Goal: Transaction & Acquisition: Purchase product/service

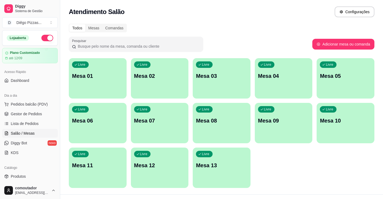
click at [94, 87] on div "Livre Mesa 01" at bounding box center [98, 75] width 58 height 34
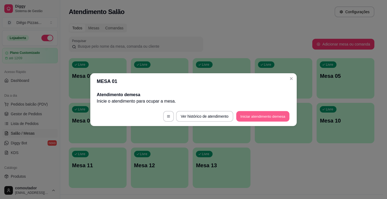
click at [254, 114] on button "Iniciar atendimento de mesa" at bounding box center [262, 116] width 53 height 10
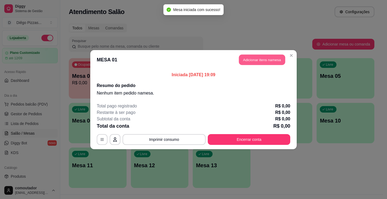
click at [256, 57] on button "Adicionar itens na mesa" at bounding box center [262, 59] width 46 height 10
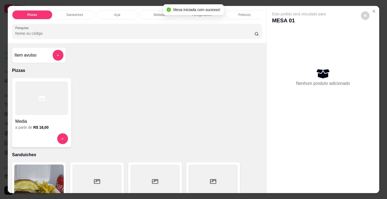
click at [247, 15] on div "Petiscos" at bounding box center [244, 14] width 40 height 9
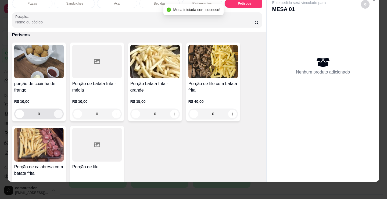
click at [58, 112] on icon "increase-product-quantity" at bounding box center [58, 114] width 4 height 4
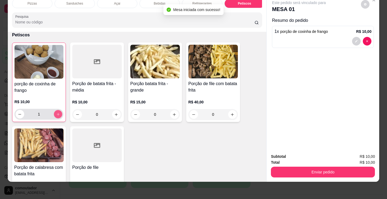
click at [58, 112] on button "increase-product-quantity" at bounding box center [58, 114] width 8 height 8
click at [58, 112] on button "increase-product-quantity" at bounding box center [58, 114] width 9 height 9
click at [58, 112] on button "increase-product-quantity" at bounding box center [58, 114] width 8 height 8
type input "5"
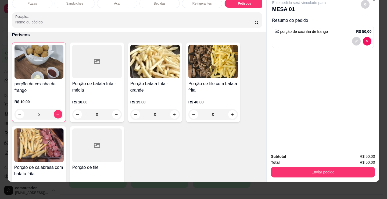
click at [37, 2] on div "Pizzas" at bounding box center [32, 3] width 40 height 9
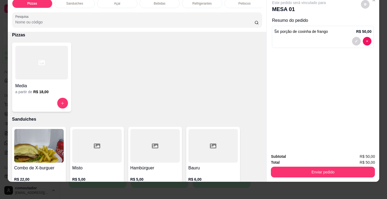
click at [43, 69] on div at bounding box center [41, 63] width 53 height 34
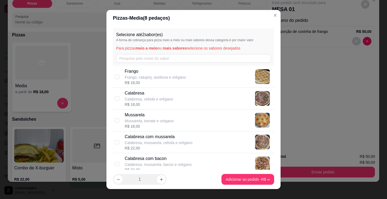
click at [158, 71] on p "Frango" at bounding box center [155, 71] width 61 height 6
checkbox input "true"
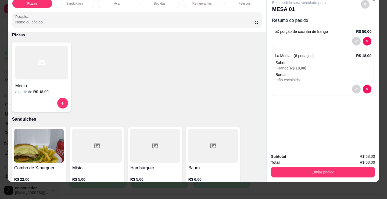
click at [41, 90] on h6 "R$ 18,00" at bounding box center [40, 91] width 15 height 5
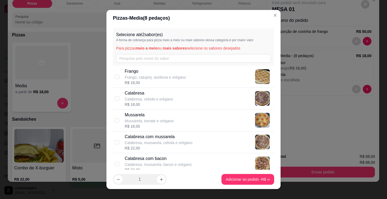
click at [140, 92] on p "Calabresa" at bounding box center [149, 93] width 48 height 6
checkbox input "true"
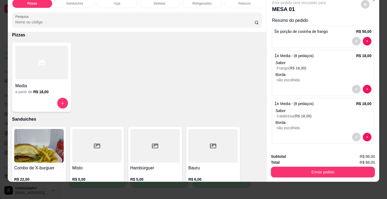
click at [33, 93] on h6 "R$ 18,00" at bounding box center [40, 91] width 15 height 5
click at [167, 114] on p "Mussarela" at bounding box center [149, 115] width 49 height 6
checkbox input "true"
click at [33, 90] on h6 "R$ 18,00" at bounding box center [40, 91] width 15 height 5
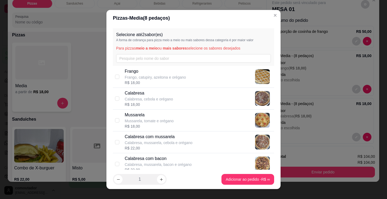
click at [155, 141] on p "Calabresa, mussarela, cebola e orégano" at bounding box center [159, 142] width 68 height 5
checkbox input "true"
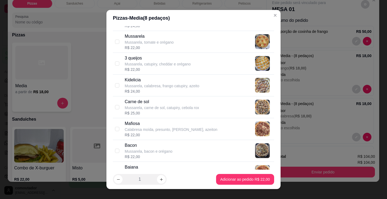
scroll to position [269, 0]
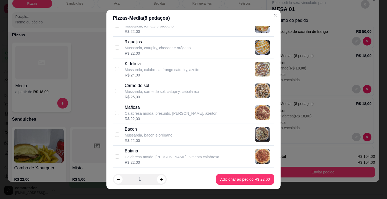
click at [149, 91] on p "Mussarela, carne de sol, catupiry, cebola rox" at bounding box center [162, 91] width 74 height 5
checkbox input "true"
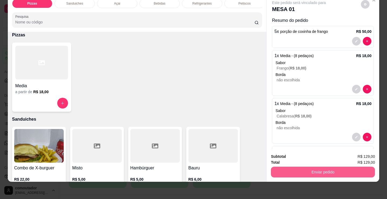
click at [316, 166] on button "Enviar pedido" at bounding box center [323, 171] width 104 height 11
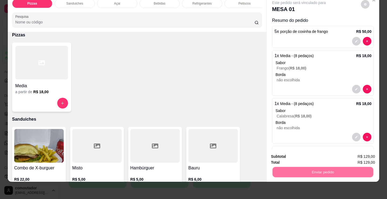
click at [300, 157] on button "Não registrar e enviar pedido" at bounding box center [305, 154] width 56 height 10
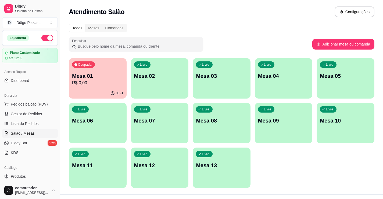
click at [21, 93] on div "Dia a dia" at bounding box center [30, 95] width 56 height 9
click at [17, 103] on span "Pedidos balcão (PDV)" at bounding box center [29, 103] width 37 height 5
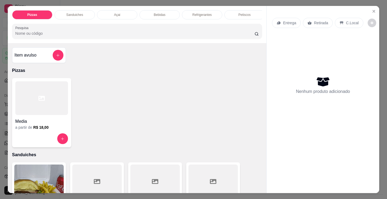
click at [16, 114] on div at bounding box center [41, 98] width 53 height 34
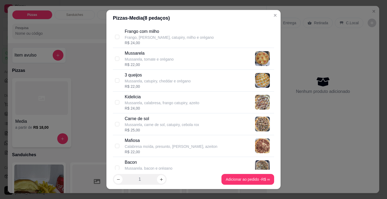
scroll to position [242, 0]
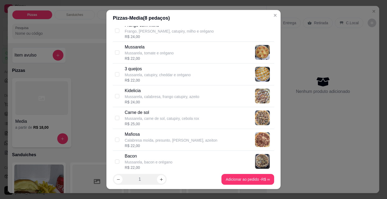
click at [146, 98] on p "Mussarela, calabresa, frango catupiry, azeito" at bounding box center [162, 96] width 75 height 5
checkbox input "true"
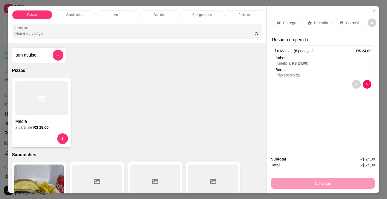
click at [19, 98] on div at bounding box center [41, 98] width 53 height 34
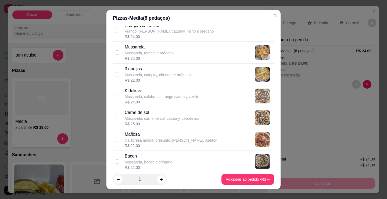
click at [143, 118] on p "Mussarela, carne de sol, catupiry, cebola rox" at bounding box center [162, 118] width 74 height 5
checkbox input "true"
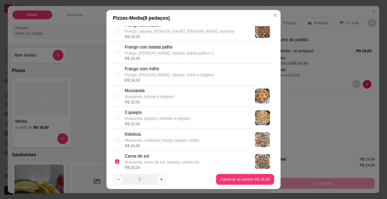
scroll to position [188, 0]
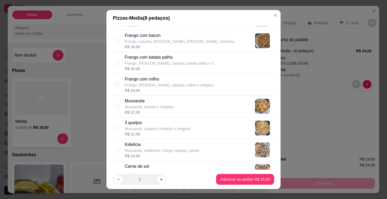
click at [140, 124] on p "3 queijos" at bounding box center [158, 122] width 66 height 6
checkbox input "true"
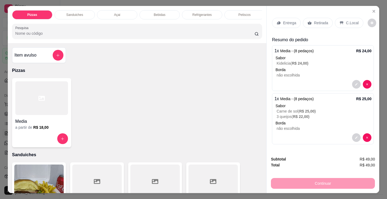
click at [348, 23] on p "C.Local" at bounding box center [352, 22] width 13 height 5
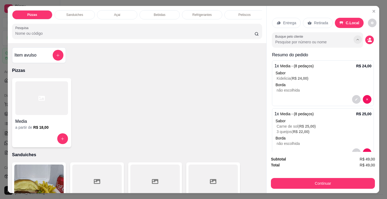
click at [354, 36] on button "Show suggestions" at bounding box center [358, 39] width 8 height 8
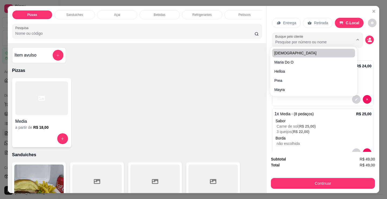
click at [325, 42] on input "Busque pelo cliente" at bounding box center [310, 41] width 70 height 5
click at [325, 41] on input "Busque pelo cliente" at bounding box center [310, 41] width 70 height 5
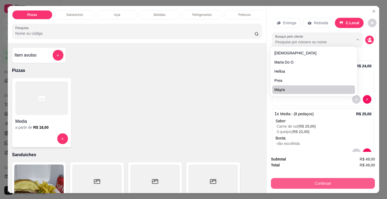
click at [342, 182] on button "Continuar" at bounding box center [323, 183] width 104 height 11
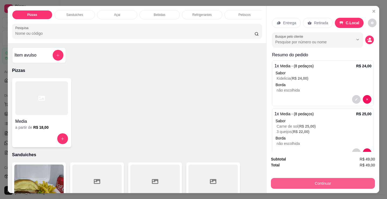
click at [355, 181] on button "Continuar" at bounding box center [323, 183] width 104 height 11
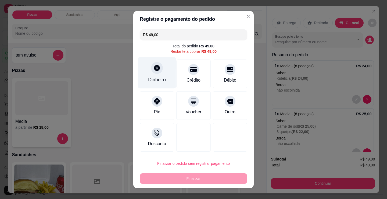
click at [148, 82] on div "Dinheiro" at bounding box center [157, 79] width 18 height 7
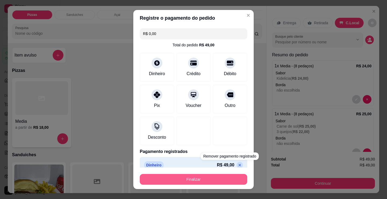
click at [193, 183] on button "Finalizar" at bounding box center [193, 179] width 107 height 11
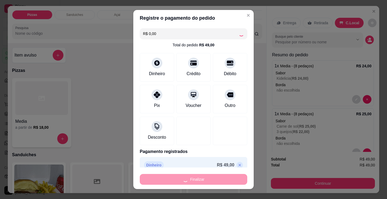
type input "-R$ 49,00"
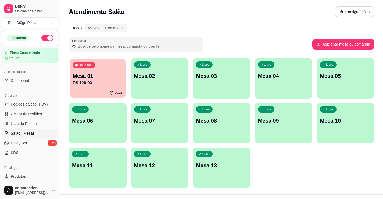
click at [84, 86] on div "Ocupada Mesa 01 R$ 129,00" at bounding box center [98, 73] width 56 height 29
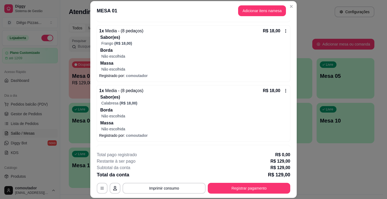
scroll to position [81, 0]
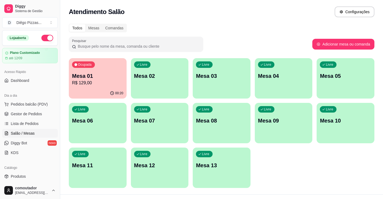
click at [177, 86] on div "Livre Mesa 02" at bounding box center [160, 75] width 58 height 34
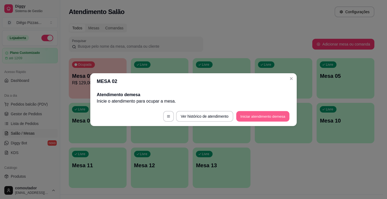
click at [273, 119] on button "Iniciar atendimento de mesa" at bounding box center [262, 116] width 53 height 10
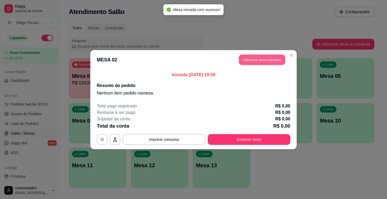
click at [251, 60] on button "Adicionar itens na mesa" at bounding box center [262, 59] width 46 height 10
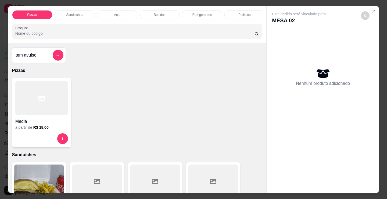
click at [35, 94] on div at bounding box center [41, 98] width 53 height 34
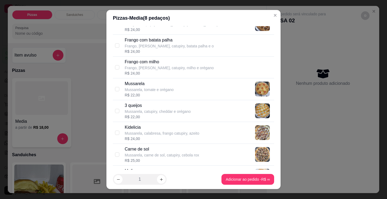
scroll to position [215, 0]
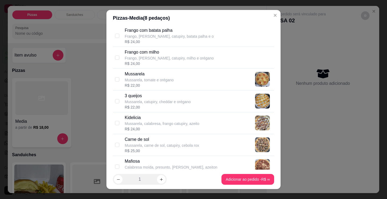
click at [146, 108] on div "R$ 22,00" at bounding box center [158, 106] width 66 height 5
checkbox input "true"
click at [133, 150] on div "R$ 25,00" at bounding box center [162, 150] width 74 height 5
checkbox input "true"
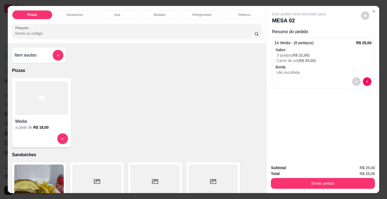
click at [52, 118] on div "Media" at bounding box center [41, 120] width 53 height 10
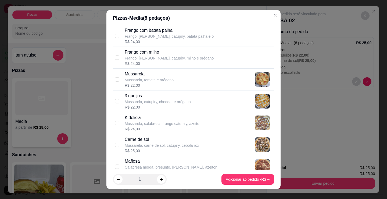
click at [154, 120] on p "Kidelicia" at bounding box center [162, 117] width 75 height 6
checkbox input "true"
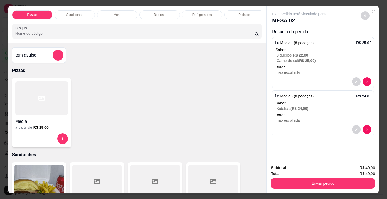
click at [194, 13] on p "Refrigerantes" at bounding box center [201, 15] width 19 height 4
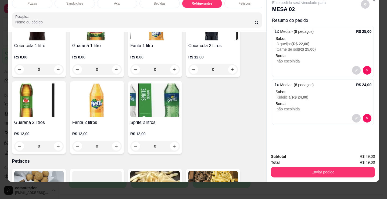
scroll to position [1687, 0]
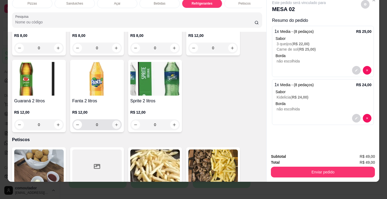
click at [113, 127] on button "increase-product-quantity" at bounding box center [116, 124] width 8 height 8
type input "1"
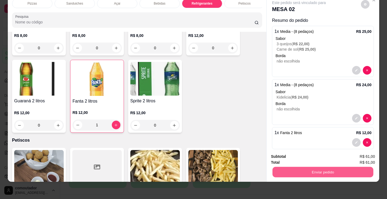
click at [308, 167] on button "Enviar pedido" at bounding box center [322, 171] width 101 height 10
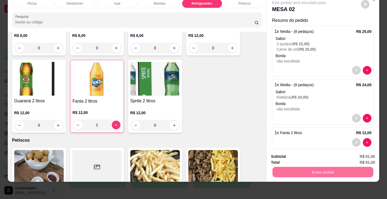
click at [326, 152] on button "Não registrar e enviar pedido" at bounding box center [305, 154] width 54 height 10
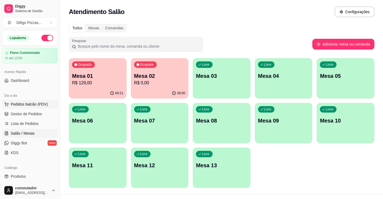
click at [42, 102] on span "Pedidos balcão (PDV)" at bounding box center [29, 103] width 37 height 5
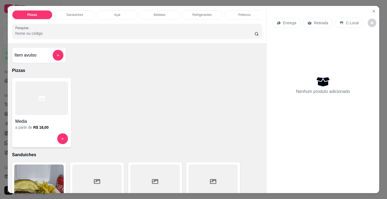
click at [236, 11] on div "Petiscos" at bounding box center [244, 14] width 40 height 9
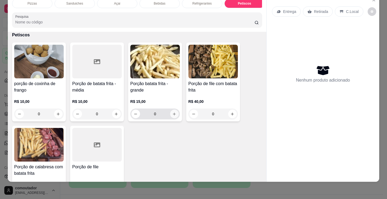
click at [172, 112] on icon "increase-product-quantity" at bounding box center [174, 114] width 4 height 4
type input "1"
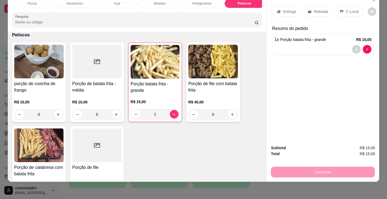
click at [157, 148] on div "porção de coxinha de frango R$ 10,00 0 Porção de batata frita - média R$ 10,00 …" at bounding box center [137, 123] width 250 height 162
click at [285, 6] on div "Entrega" at bounding box center [286, 11] width 29 height 10
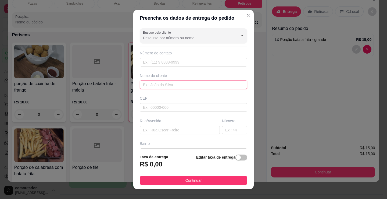
click at [188, 85] on input "text" at bounding box center [193, 84] width 107 height 9
paste input "[US_STATE]"
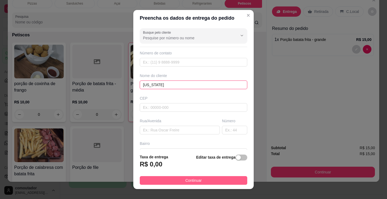
type input "[US_STATE]"
click at [201, 177] on button "Continuar" at bounding box center [193, 180] width 107 height 9
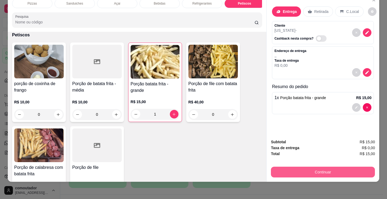
click at [278, 166] on button "Continuar" at bounding box center [323, 171] width 104 height 11
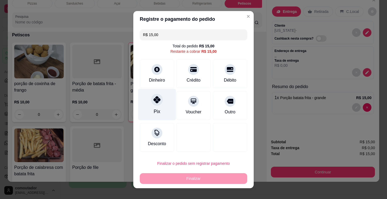
click at [161, 102] on div "Pix" at bounding box center [157, 103] width 38 height 31
type input "R$ 0,00"
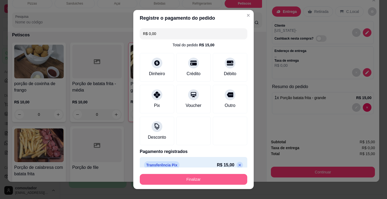
click at [199, 177] on button "Finalizar" at bounding box center [193, 179] width 107 height 11
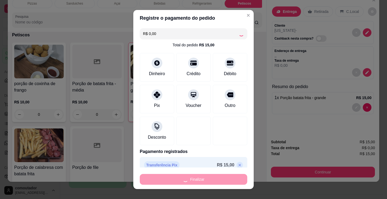
type input "0"
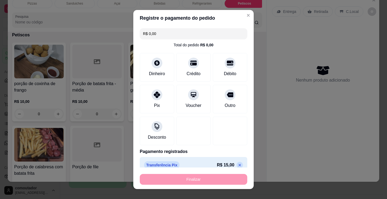
type input "-R$ 15,00"
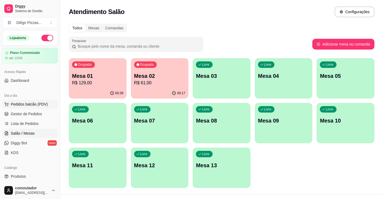
click at [45, 102] on span "Pedidos balcão (PDV)" at bounding box center [29, 103] width 37 height 5
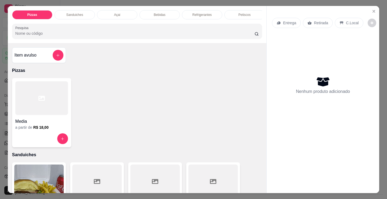
click at [60, 99] on div at bounding box center [41, 98] width 53 height 34
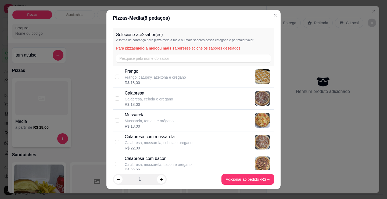
click at [150, 72] on p "Frango" at bounding box center [155, 71] width 61 height 6
checkbox input "true"
click at [154, 94] on p "Calabresa" at bounding box center [149, 93] width 48 height 6
checkbox input "true"
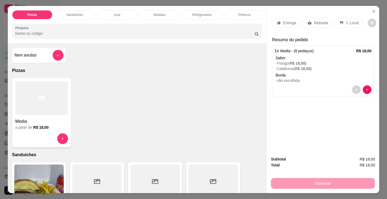
click at [287, 50] on span "Media - (8 pedaços)" at bounding box center [297, 51] width 34 height 4
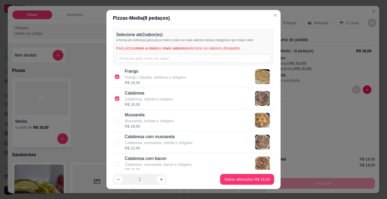
click at [167, 76] on p "Frango, catupiry, azeitona e orégano" at bounding box center [155, 76] width 61 height 5
checkbox input "false"
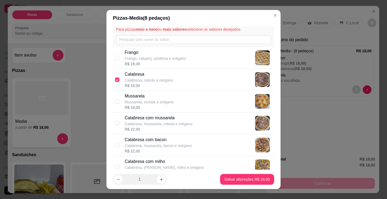
scroll to position [27, 0]
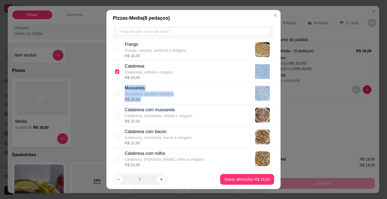
drag, startPoint x: 224, startPoint y: 82, endPoint x: 226, endPoint y: 91, distance: 9.2
click at [228, 74] on div "Calabresa Calabresa, cebola e orégano R$ 18,00" at bounding box center [198, 71] width 147 height 17
checkbox input "false"
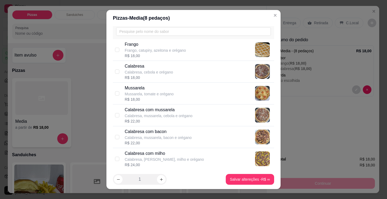
click at [230, 94] on div "Mussarela Mussarela, tomate e orégano R$ 18,00" at bounding box center [198, 93] width 147 height 17
checkbox input "true"
click at [222, 74] on div "Calabresa Calabresa, cebola e orégano R$ 18,00" at bounding box center [198, 71] width 147 height 17
checkbox input "true"
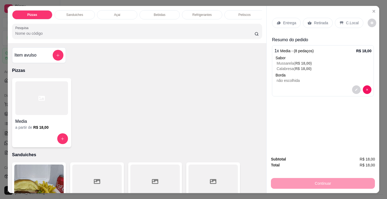
click at [207, 15] on div "Refrigerantes" at bounding box center [202, 14] width 40 height 9
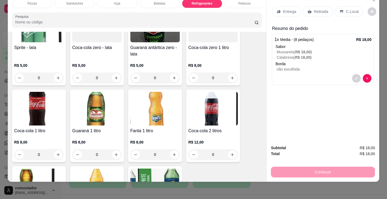
scroll to position [1606, 0]
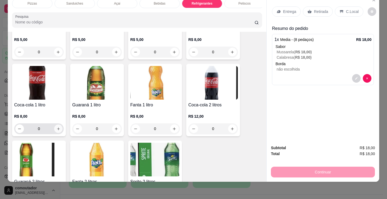
click at [57, 128] on icon "increase-product-quantity" at bounding box center [58, 129] width 4 height 4
type input "1"
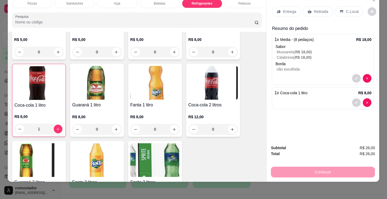
click at [285, 9] on p "Entrega" at bounding box center [289, 11] width 13 height 5
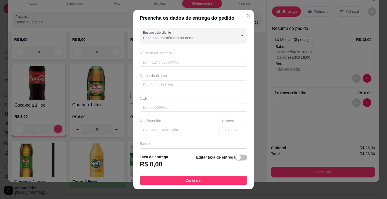
click at [174, 89] on div "Busque pelo cliente Número de contato Nome do cliente CEP Rua/[GEOGRAPHIC_DATA]" at bounding box center [193, 87] width 120 height 123
click at [175, 84] on input "text" at bounding box center [193, 84] width 107 height 9
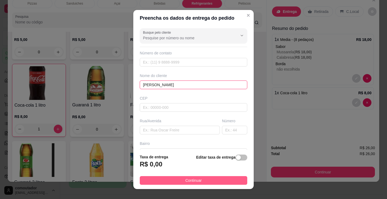
type input "[PERSON_NAME]"
click at [210, 180] on button "Continuar" at bounding box center [193, 180] width 107 height 9
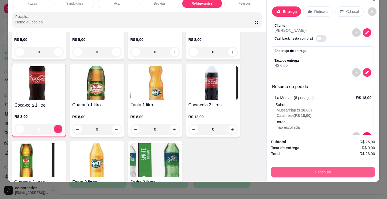
click at [323, 166] on button "Continuar" at bounding box center [323, 171] width 104 height 11
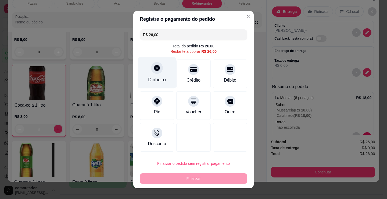
click at [163, 73] on div "Dinheiro" at bounding box center [157, 72] width 38 height 31
drag, startPoint x: 163, startPoint y: 73, endPoint x: 173, endPoint y: 89, distance: 19.7
click at [175, 84] on label "Quantia recebida" at bounding box center [193, 84] width 108 height 4
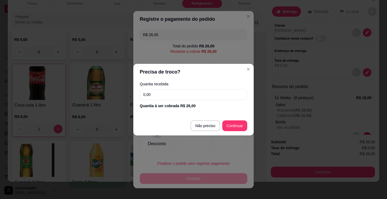
click at [172, 93] on input "0,00" at bounding box center [193, 94] width 107 height 11
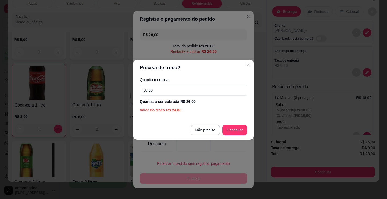
type input "50,00"
click at [236, 125] on footer "Não preciso Continuar" at bounding box center [193, 129] width 120 height 19
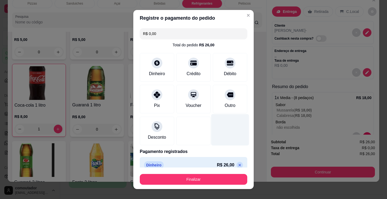
type input "R$ 0,00"
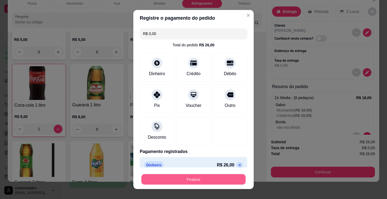
click at [222, 182] on button "Finalizar" at bounding box center [193, 179] width 104 height 10
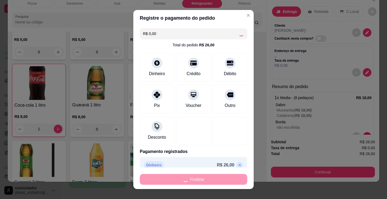
type input "0"
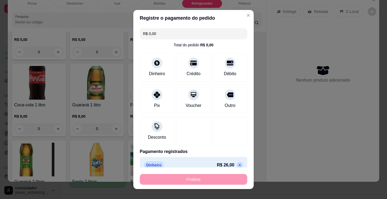
type input "-R$ 26,00"
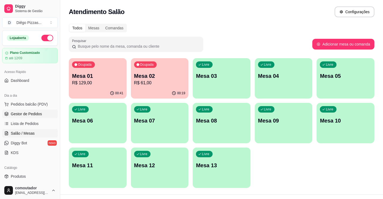
click at [32, 110] on link "Gestor de Pedidos" at bounding box center [30, 113] width 56 height 9
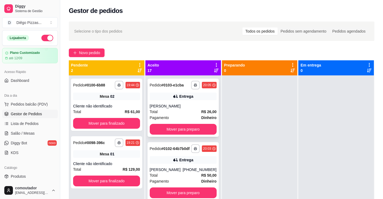
click at [195, 96] on div "Entrega" at bounding box center [183, 96] width 67 height 8
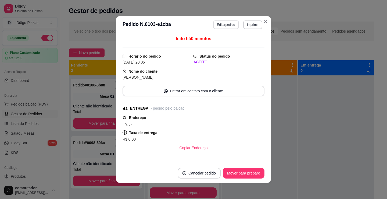
click at [229, 27] on button "Editar pedido" at bounding box center [226, 24] width 26 height 9
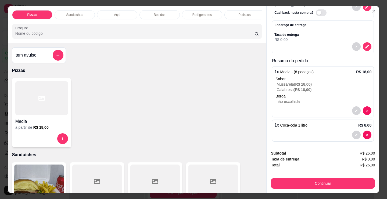
scroll to position [40, 0]
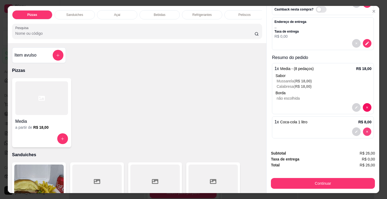
type input "0"
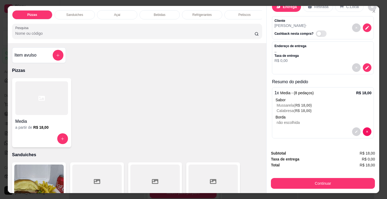
scroll to position [16, 0]
click at [159, 13] on p "Bebidas" at bounding box center [160, 15] width 12 height 4
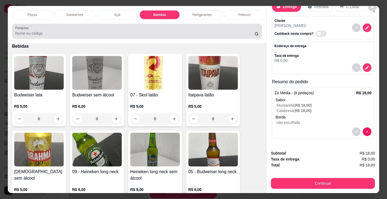
scroll to position [13, 0]
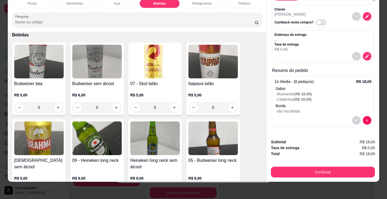
click at [197, 4] on div "Refrigerantes" at bounding box center [202, 3] width 40 height 9
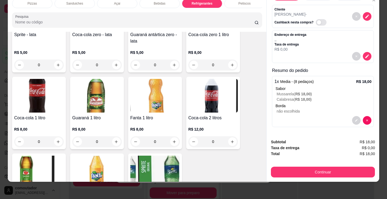
scroll to position [1606, 0]
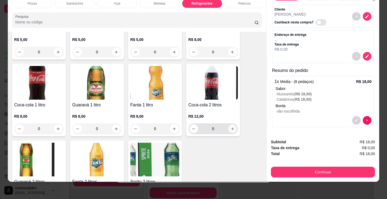
click at [231, 131] on icon "increase-product-quantity" at bounding box center [233, 129] width 4 height 4
type input "1"
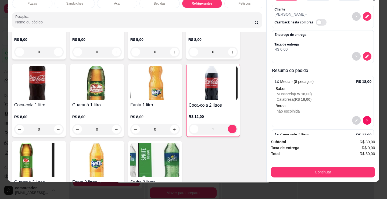
scroll to position [40, 0]
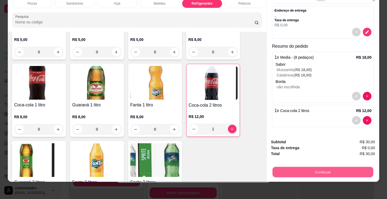
click at [308, 168] on button "Continuar" at bounding box center [322, 171] width 101 height 10
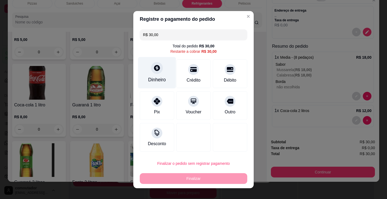
drag, startPoint x: 139, startPoint y: 84, endPoint x: 147, endPoint y: 78, distance: 10.5
click at [147, 78] on div "Dinheiro" at bounding box center [157, 72] width 38 height 31
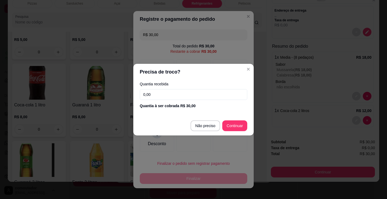
click at [171, 93] on input "0,00" at bounding box center [193, 94] width 107 height 11
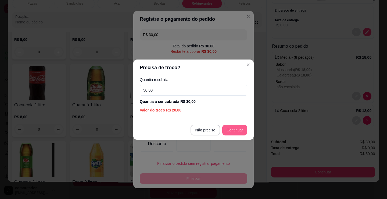
type input "50,00"
type input "R$ 0,00"
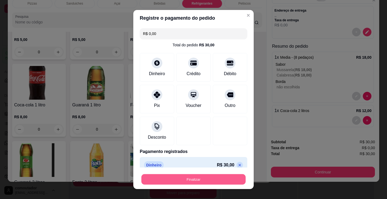
click at [231, 178] on button "Finalizar" at bounding box center [193, 179] width 104 height 10
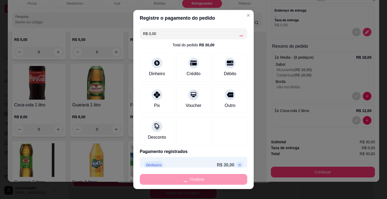
type input "0"
type input "-R$ 30,00"
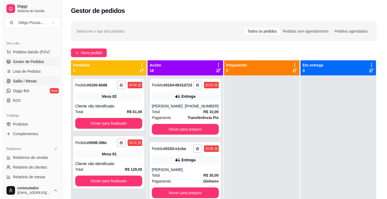
scroll to position [81, 0]
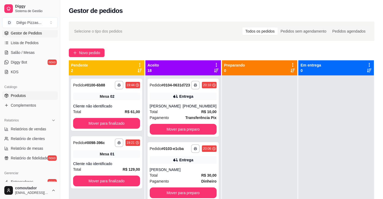
click at [25, 98] on link "Produtos" at bounding box center [30, 95] width 56 height 9
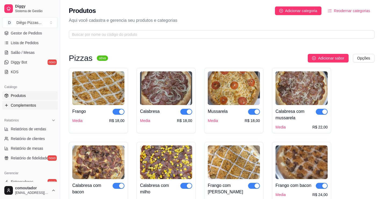
click at [24, 107] on span "Complementos" at bounding box center [23, 104] width 25 height 5
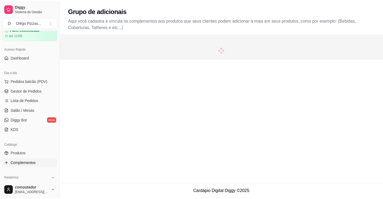
scroll to position [54, 0]
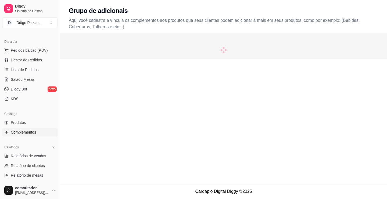
click at [22, 134] on span "Complementos" at bounding box center [23, 131] width 25 height 5
click at [22, 124] on span "Produtos" at bounding box center [18, 122] width 15 height 5
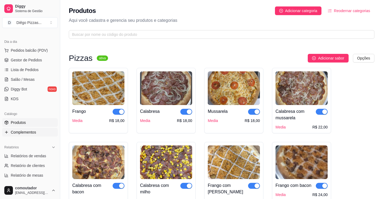
click at [27, 132] on span "Complementos" at bounding box center [23, 131] width 25 height 5
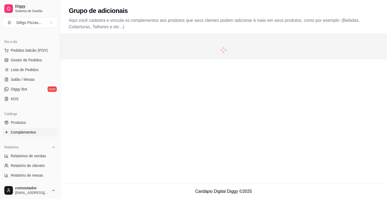
click at [33, 135] on link "Complementos" at bounding box center [30, 132] width 56 height 9
click at [32, 135] on link "Complementos" at bounding box center [30, 132] width 56 height 9
click at [36, 120] on link "Produtos" at bounding box center [30, 122] width 56 height 9
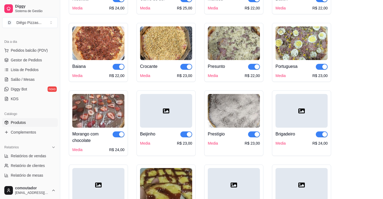
scroll to position [403, 0]
